Goal: Task Accomplishment & Management: Manage account settings

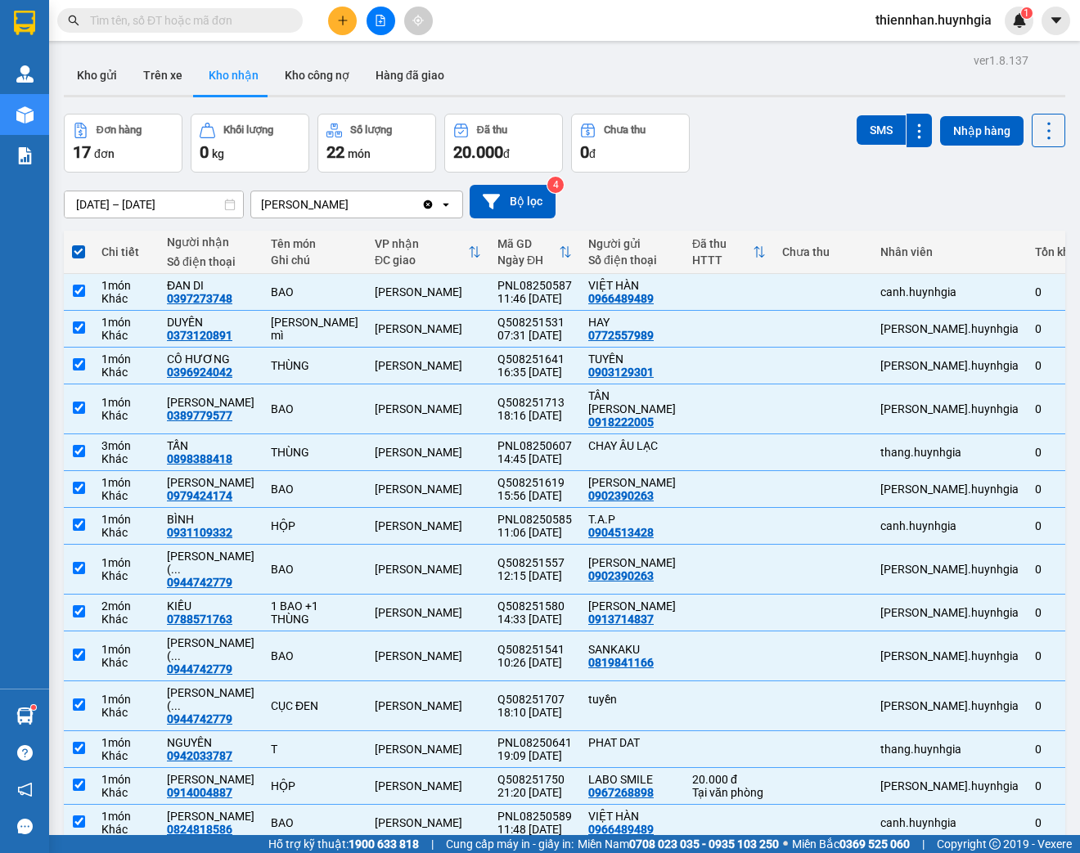
drag, startPoint x: 76, startPoint y: 254, endPoint x: 95, endPoint y: 262, distance: 20.2
click at [76, 255] on span at bounding box center [78, 251] width 13 height 13
click at [79, 244] on input "checkbox" at bounding box center [79, 244] width 0 height 0
checkbox input "false"
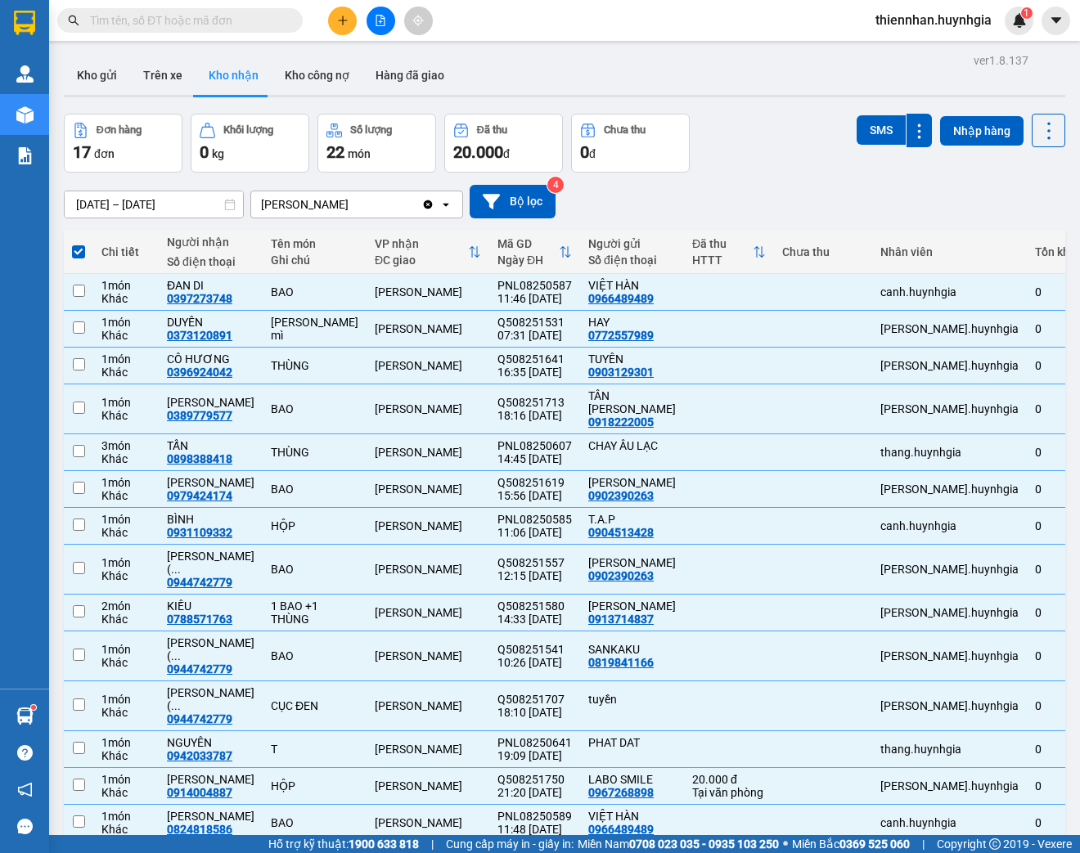
checkbox input "false"
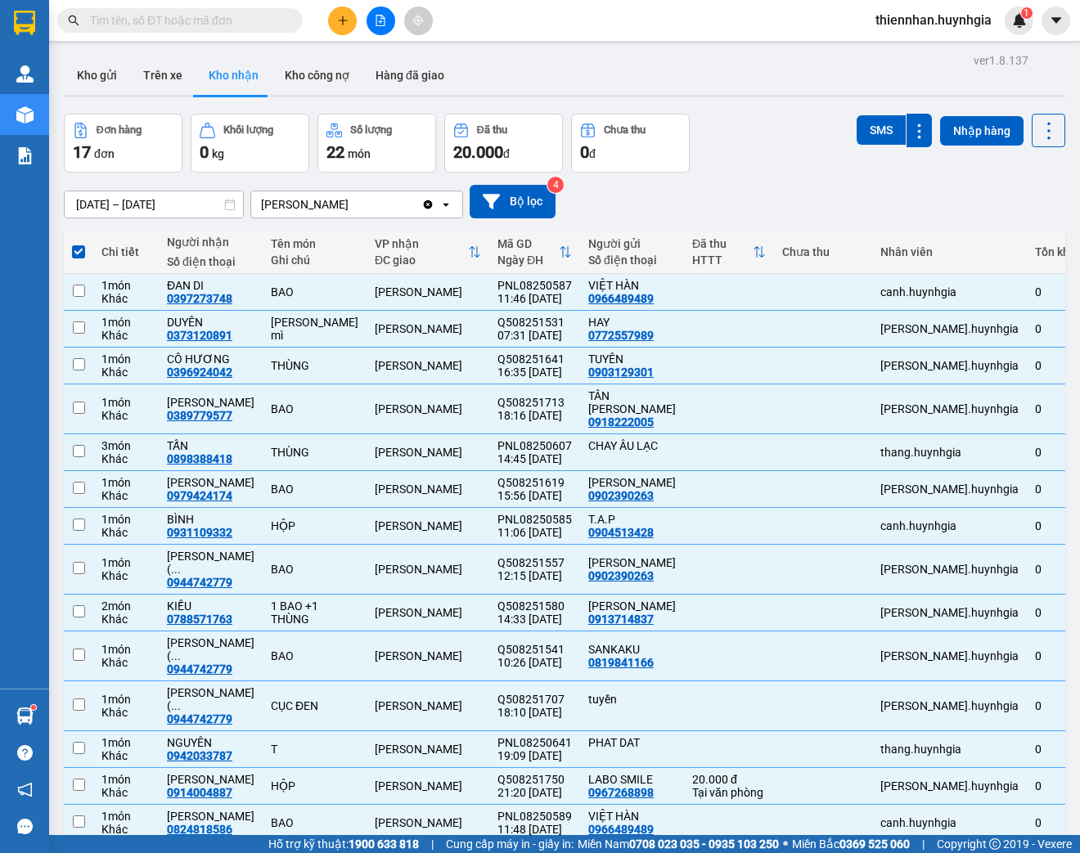
checkbox input "false"
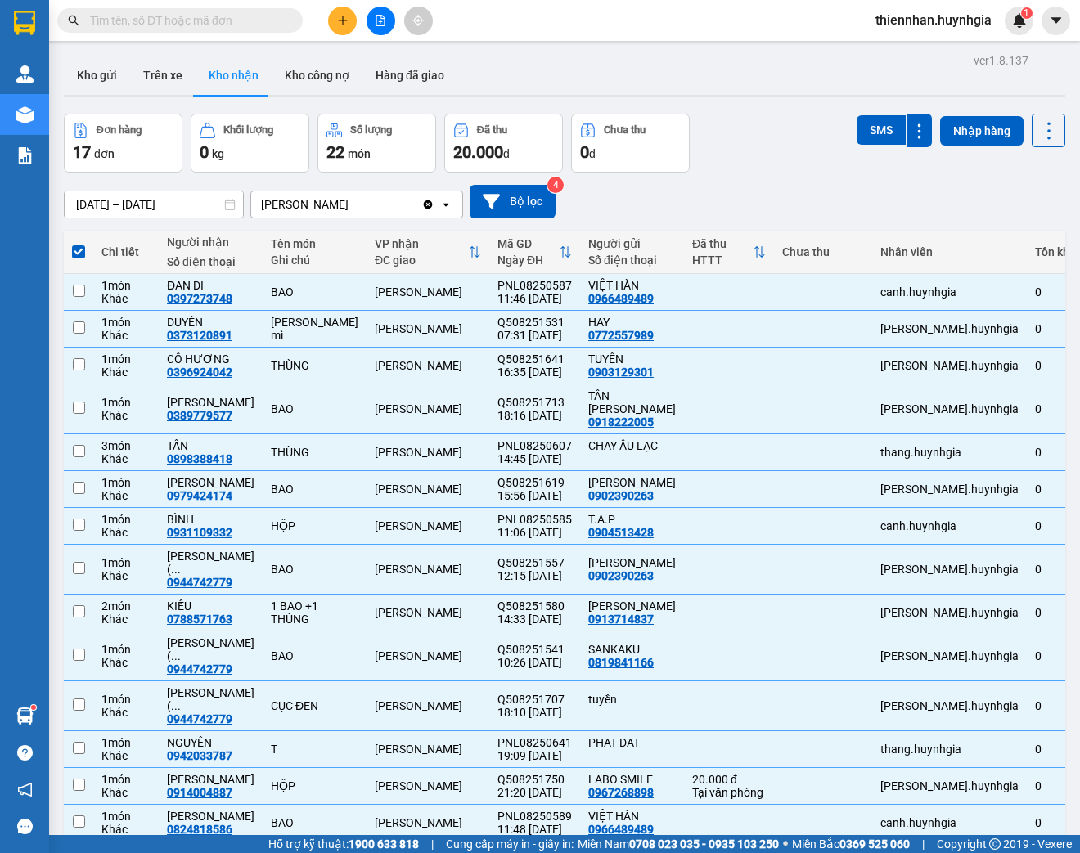
checkbox input "false"
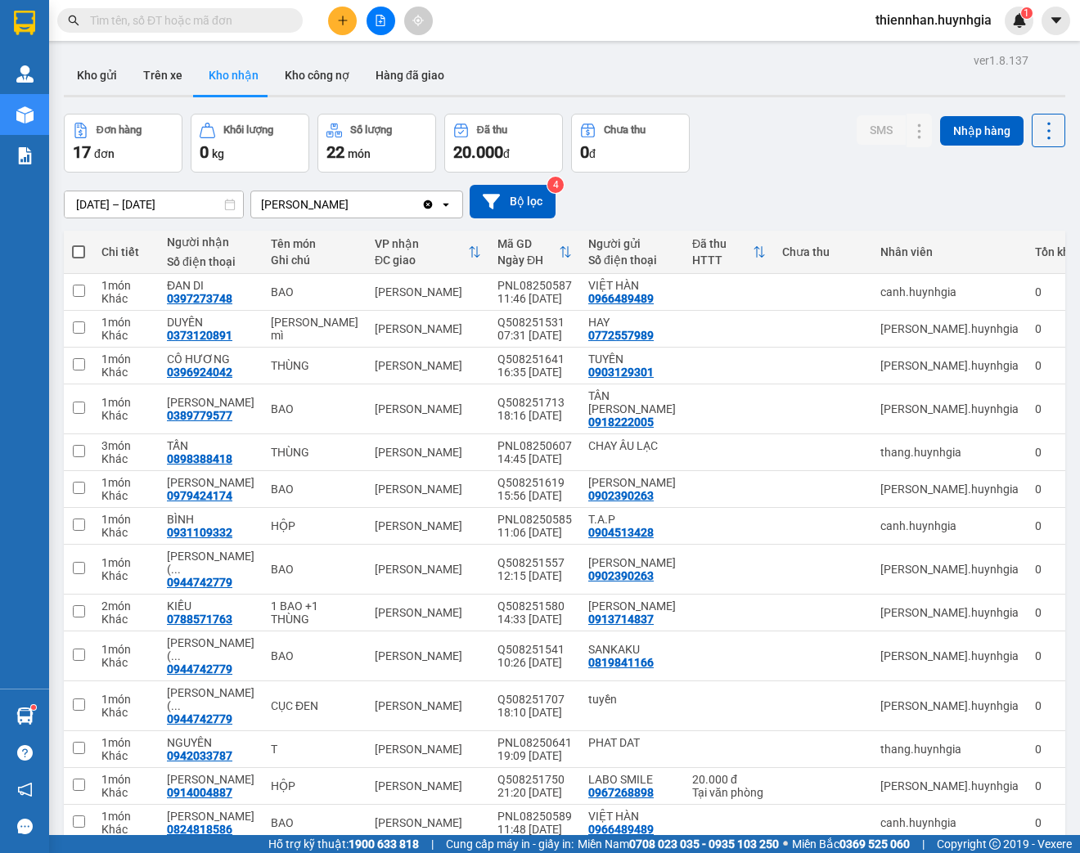
click at [579, 205] on div "[DATE] – [DATE] Press the down arrow key to interact with the calendar and sele…" at bounding box center [564, 202] width 1001 height 34
